Goal: Find contact information: Find contact information

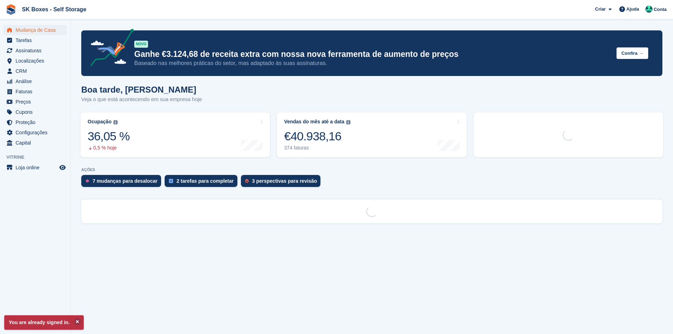
click at [286, 187] on link "3 perspectivas para revisão" at bounding box center [282, 183] width 83 height 16
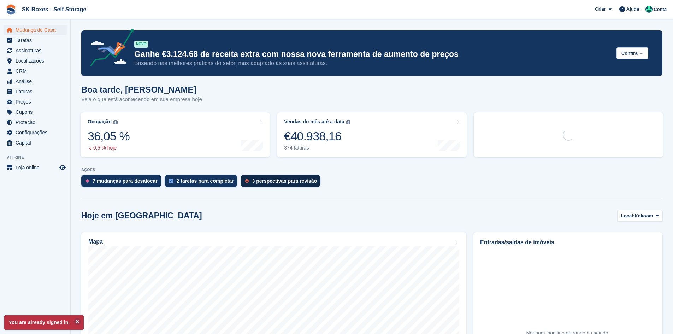
click at [286, 187] on div "3 perspectivas para revisão" at bounding box center [281, 181] width 80 height 12
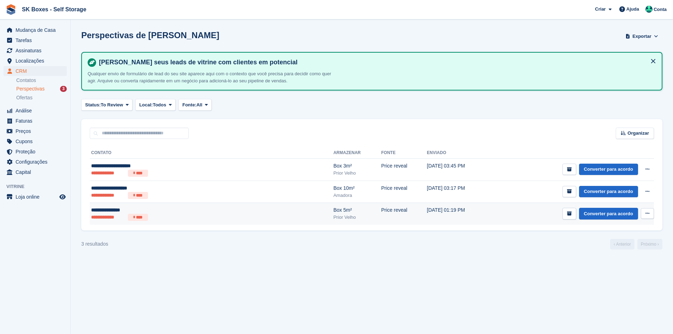
click at [334, 212] on div "Box 5m²" at bounding box center [358, 209] width 48 height 7
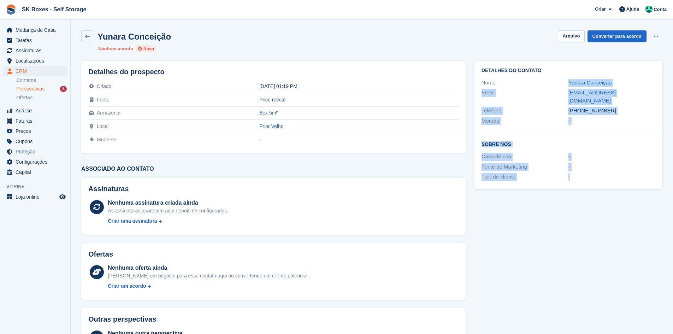
drag, startPoint x: 563, startPoint y: 80, endPoint x: 678, endPoint y: 191, distance: 159.5
click at [673, 191] on html "SK Boxes - Self Storage Criar Subscrição Fatura Contato Negócio Desconto Página…" at bounding box center [336, 167] width 673 height 334
copy div "Yunara Conceição Email ypc349@gmail.com Telefone +351924300003 Morada - Sobre N…"
click at [616, 107] on div "+351924300003" at bounding box center [612, 111] width 87 height 8
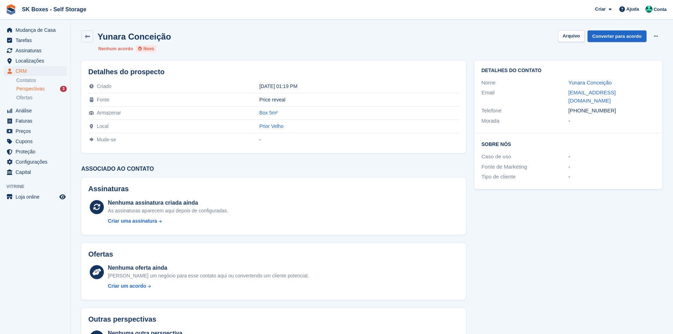
drag, startPoint x: 611, startPoint y: 101, endPoint x: 581, endPoint y: 105, distance: 29.6
click at [581, 107] on div "+351924300003" at bounding box center [612, 111] width 87 height 8
copy div "924300003"
click at [660, 133] on div "Sobre Nós Caso de uso - Fonte de Marketing - Tipo de cliente -" at bounding box center [569, 161] width 188 height 56
drag, startPoint x: 622, startPoint y: 93, endPoint x: 567, endPoint y: 89, distance: 55.6
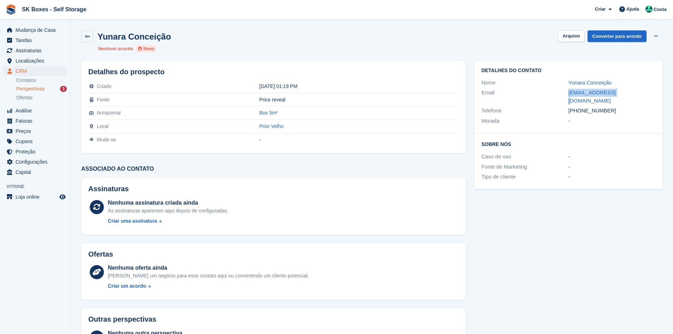
click at [567, 89] on div "Email ypc349@gmail.com" at bounding box center [569, 97] width 174 height 18
copy div "ypc349@gmail.com"
click at [581, 39] on button "Arquivo" at bounding box center [571, 36] width 27 height 12
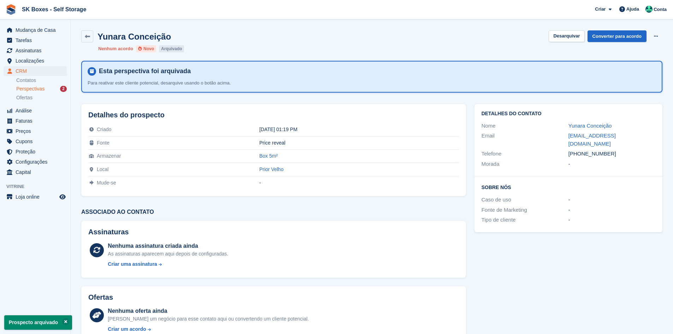
click at [48, 90] on div "Perspectivas 2" at bounding box center [41, 89] width 51 height 7
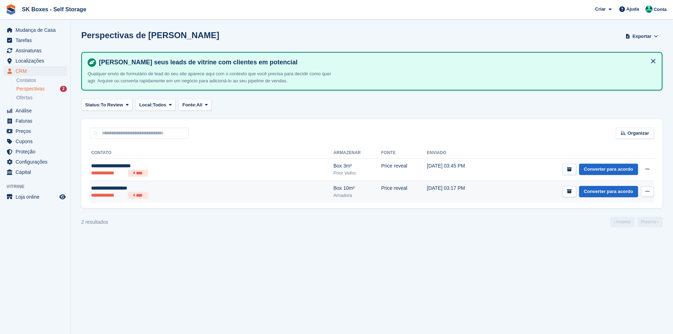
click at [123, 195] on li "**********" at bounding box center [108, 195] width 34 height 7
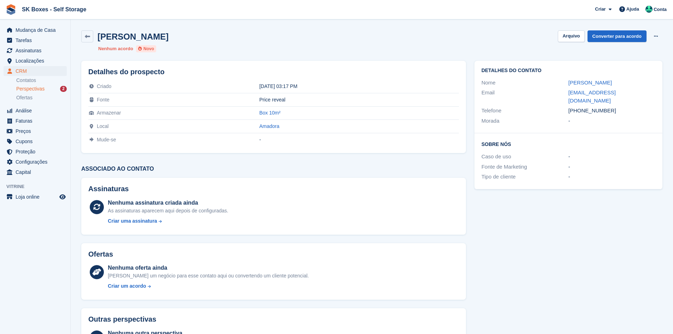
drag, startPoint x: 564, startPoint y: 82, endPoint x: 632, endPoint y: 81, distance: 67.9
click at [632, 81] on div "Nome João Pedro Patriarca" at bounding box center [569, 83] width 174 height 10
copy div "João Pedro Patriarca"
drag, startPoint x: 563, startPoint y: 92, endPoint x: 650, endPoint y: 91, distance: 87.7
click at [650, 91] on div "Email joaopedropatriarca@gmail.com" at bounding box center [569, 97] width 174 height 18
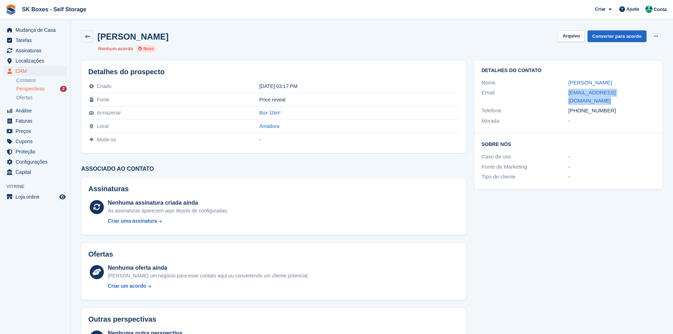
copy div "joaopedropatriarca@gmail.com"
drag, startPoint x: 609, startPoint y: 105, endPoint x: 581, endPoint y: 106, distance: 28.7
click at [581, 107] on div "+351935204414" at bounding box center [612, 111] width 87 height 8
copy div "935204414"
click at [562, 36] on button "Arquivo" at bounding box center [571, 36] width 27 height 12
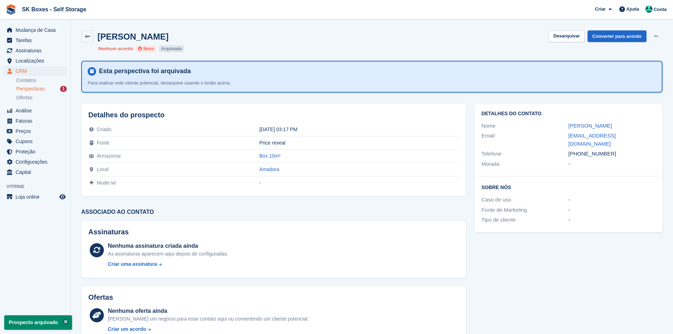
click at [37, 90] on span "Perspectivas" at bounding box center [30, 89] width 28 height 7
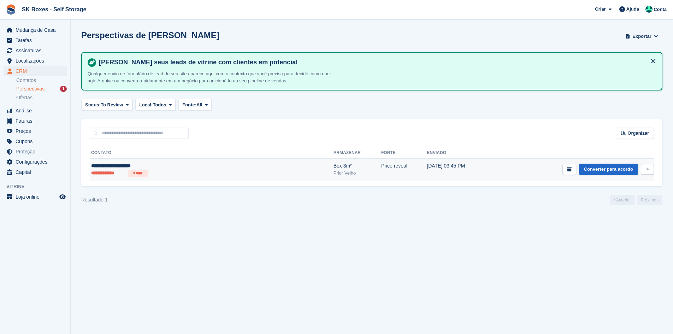
click at [204, 171] on ul "**********" at bounding box center [160, 173] width 138 height 7
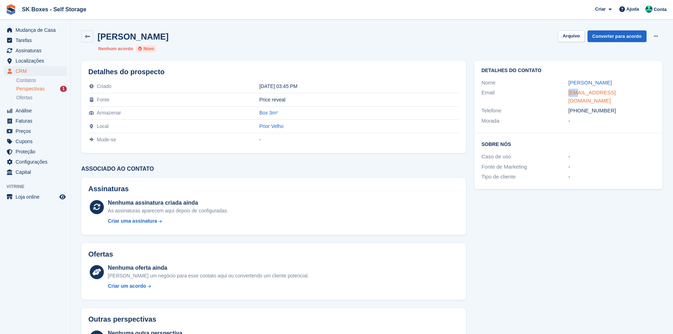
drag, startPoint x: 562, startPoint y: 94, endPoint x: 578, endPoint y: 95, distance: 15.3
click at [578, 95] on div "Email [EMAIL_ADDRESS][DOMAIN_NAME]" at bounding box center [569, 97] width 174 height 18
drag, startPoint x: 571, startPoint y: 40, endPoint x: 560, endPoint y: 52, distance: 16.3
click at [560, 52] on div "[PERSON_NAME] [GEOGRAPHIC_DATA] Converter para acordo Excluir cliente potencial…" at bounding box center [372, 41] width 590 height 30
click at [566, 39] on button "Arquivo" at bounding box center [571, 36] width 27 height 12
